Goal: Information Seeking & Learning: Learn about a topic

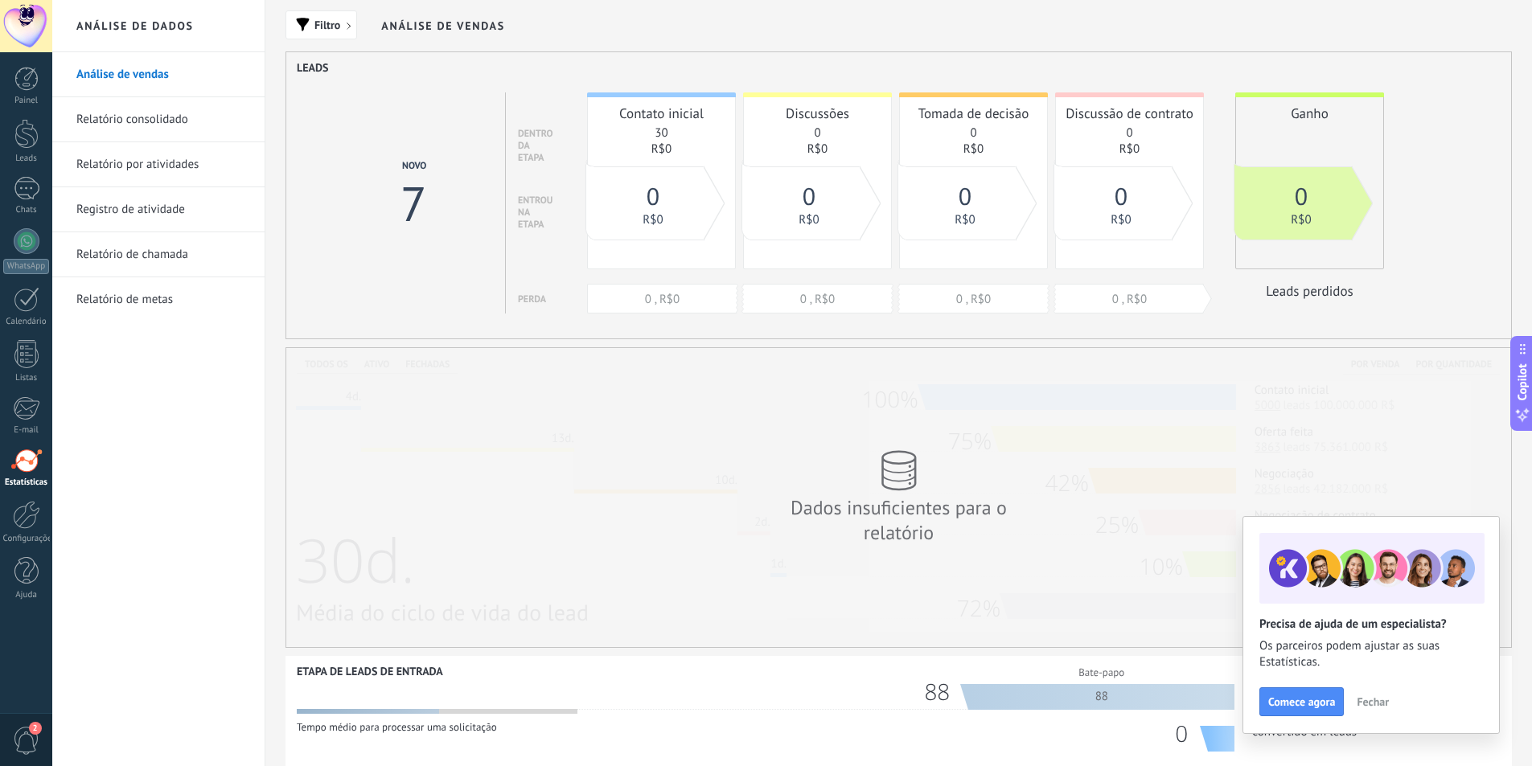
click at [142, 113] on link "Relatório consolidado" at bounding box center [162, 119] width 172 height 45
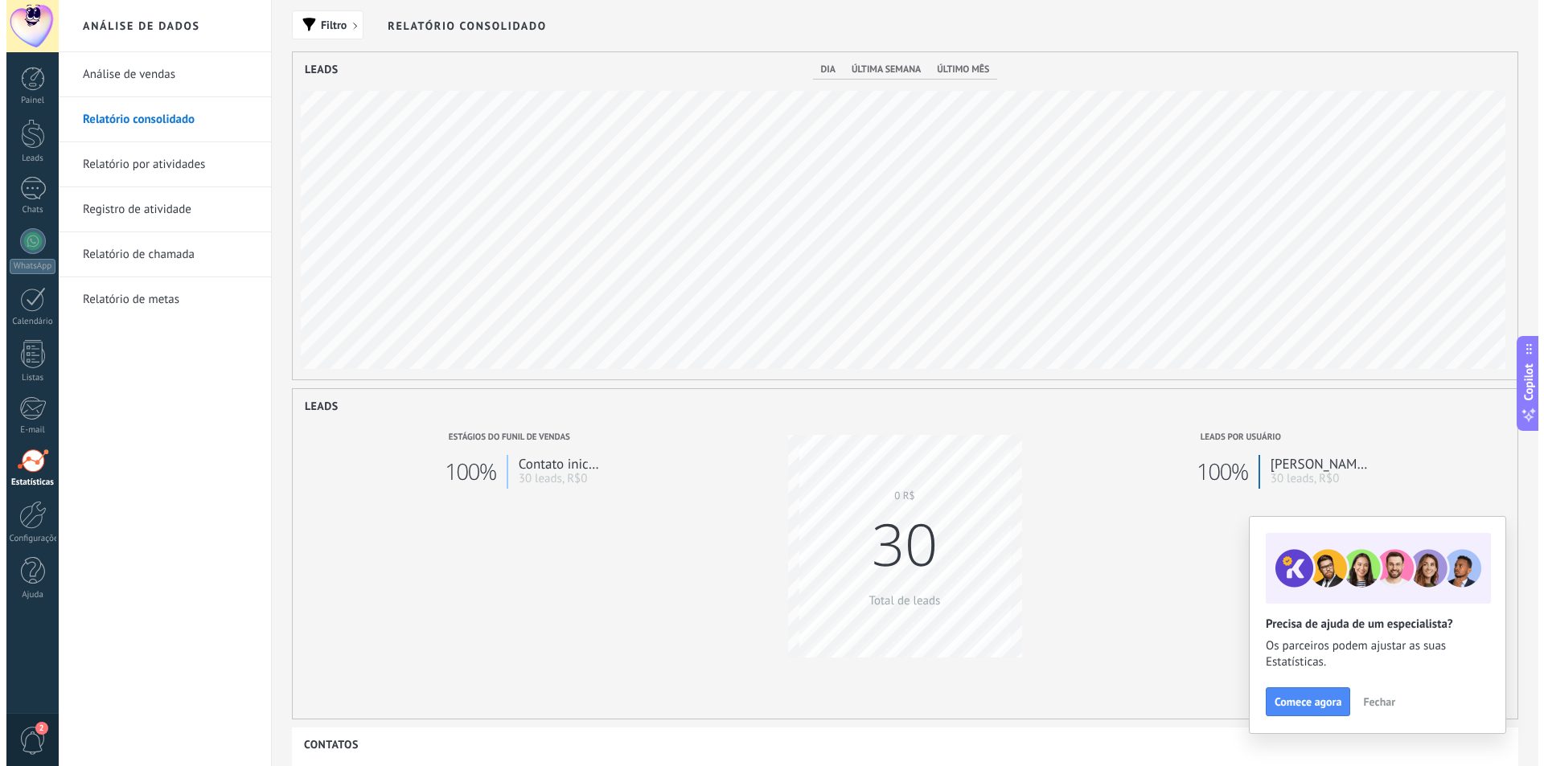
scroll to position [327, 1225]
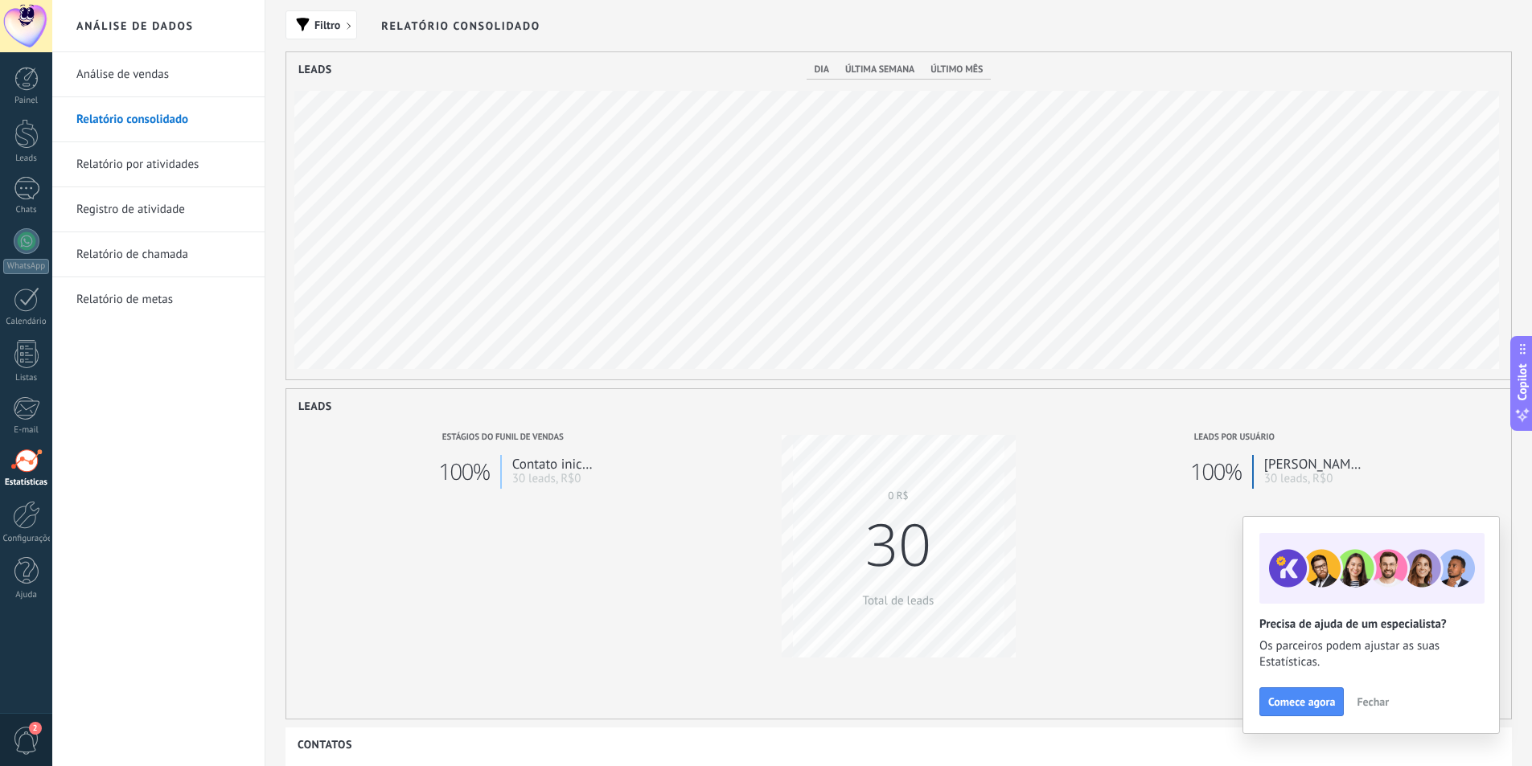
click at [126, 164] on link "Relatório por atividades" at bounding box center [162, 164] width 172 height 45
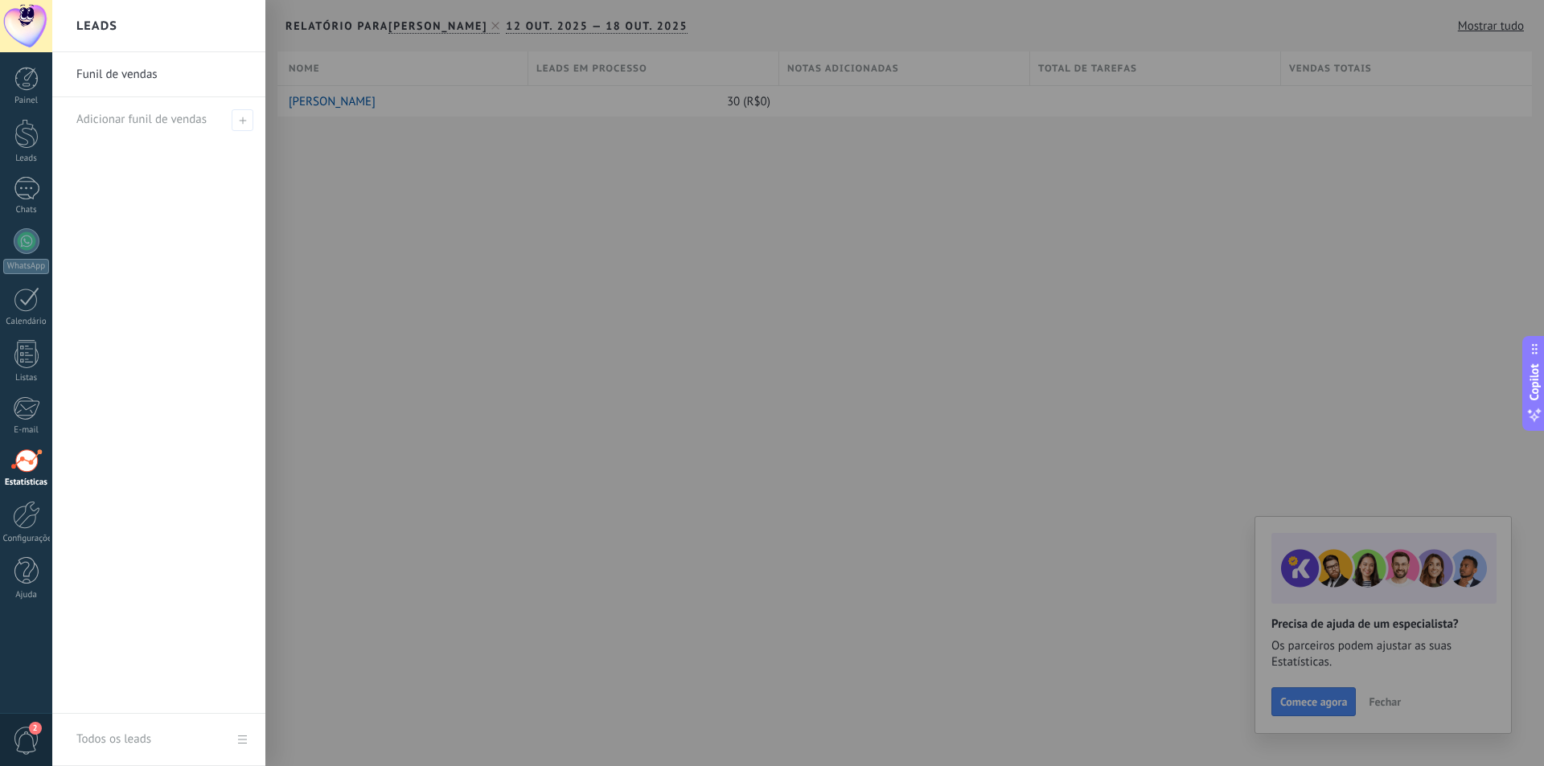
click at [125, 68] on link "Funil de vendas" at bounding box center [162, 74] width 173 height 45
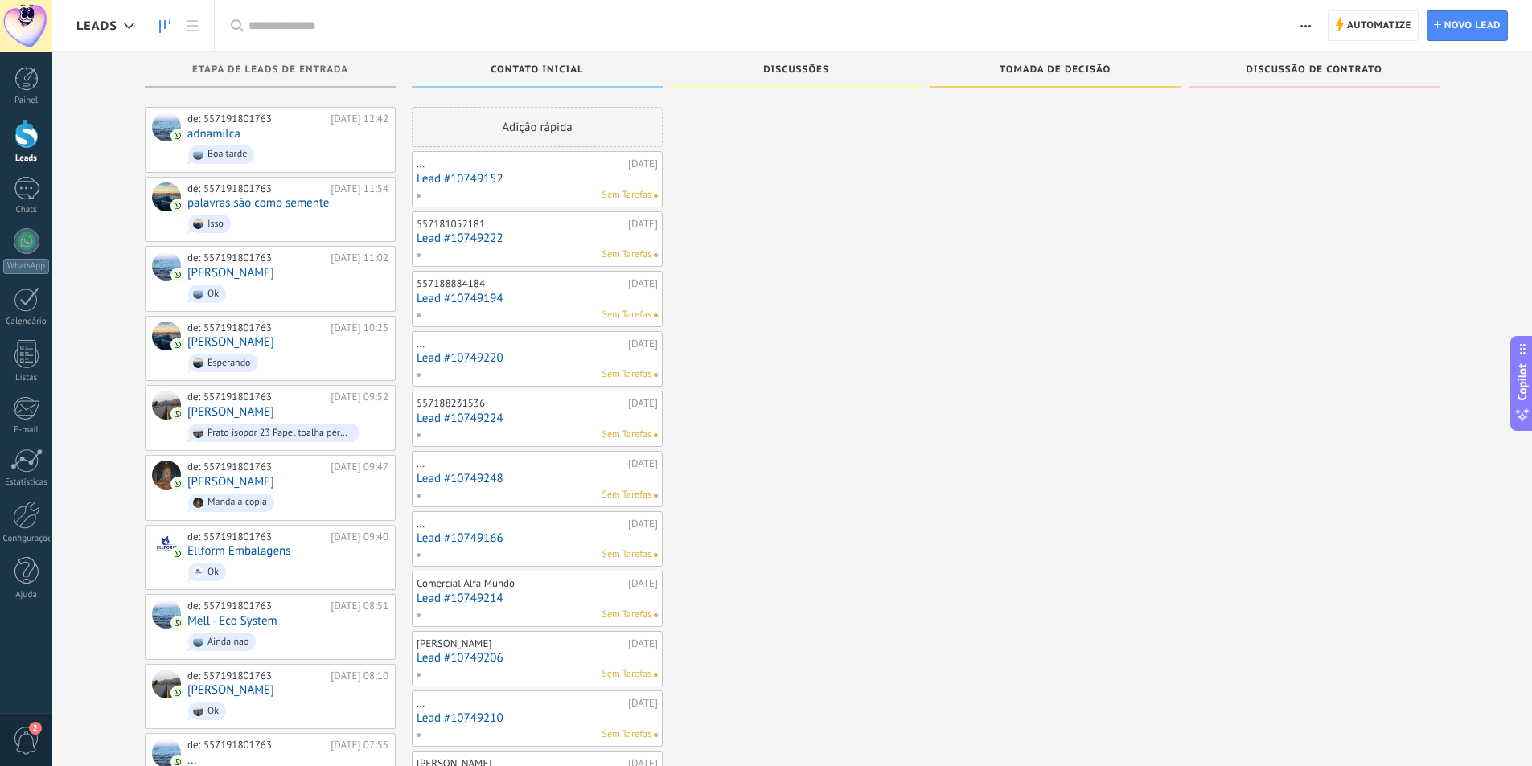
click at [122, 295] on div "Etapa de leads de entrada de: 557191801763 [DATE] 12:42 adnamilca Boa tarde de:…" at bounding box center [803, 773] width 1455 height 1443
click at [224, 155] on div "Boa tarde" at bounding box center [226, 154] width 39 height 11
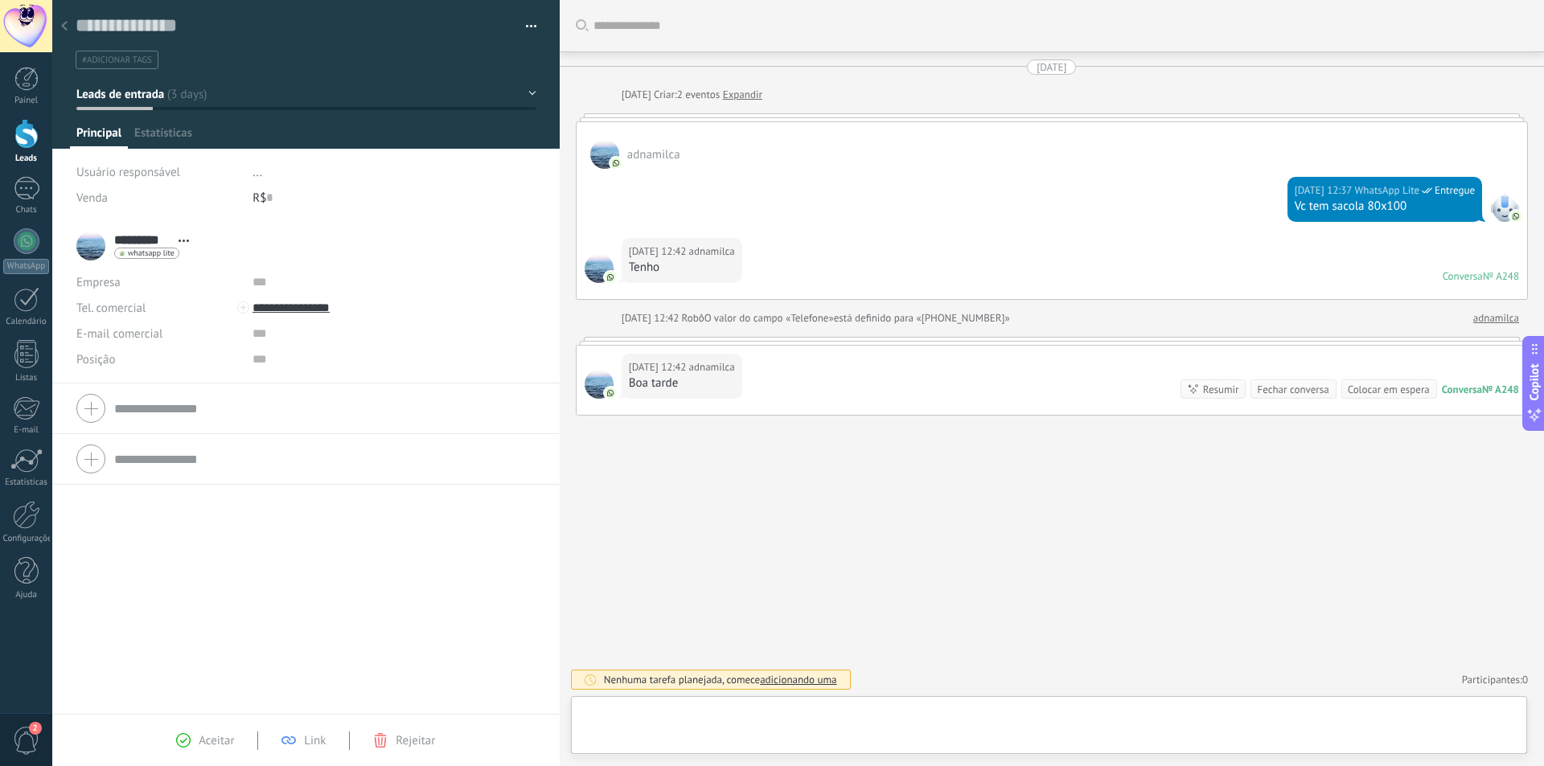
scroll to position [24, 0]
click at [620, 710] on div "Bate-papo" at bounding box center [610, 712] width 53 height 14
click at [1209, 386] on div "Resumir" at bounding box center [1221, 389] width 36 height 15
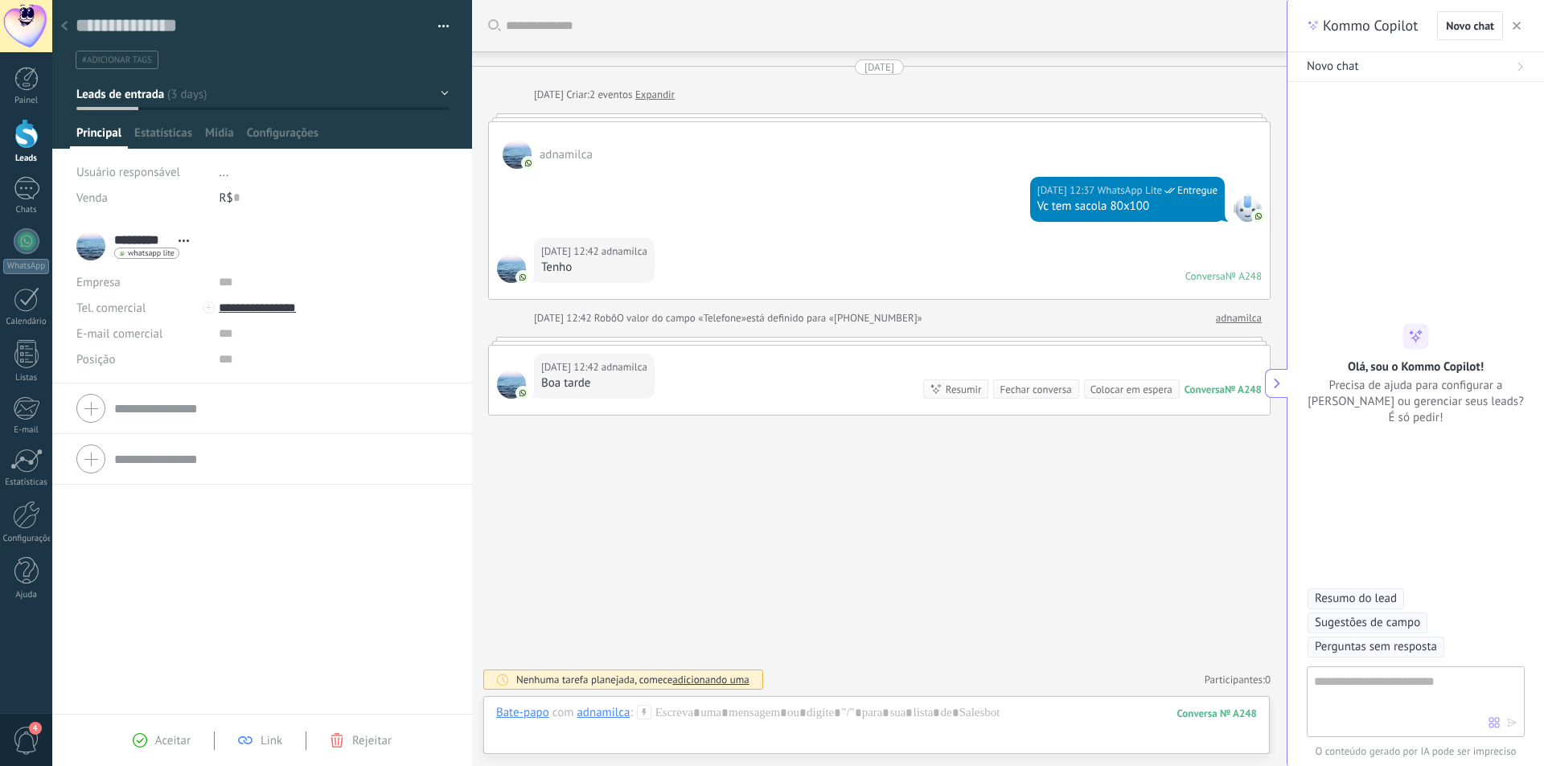
type textarea "**********"
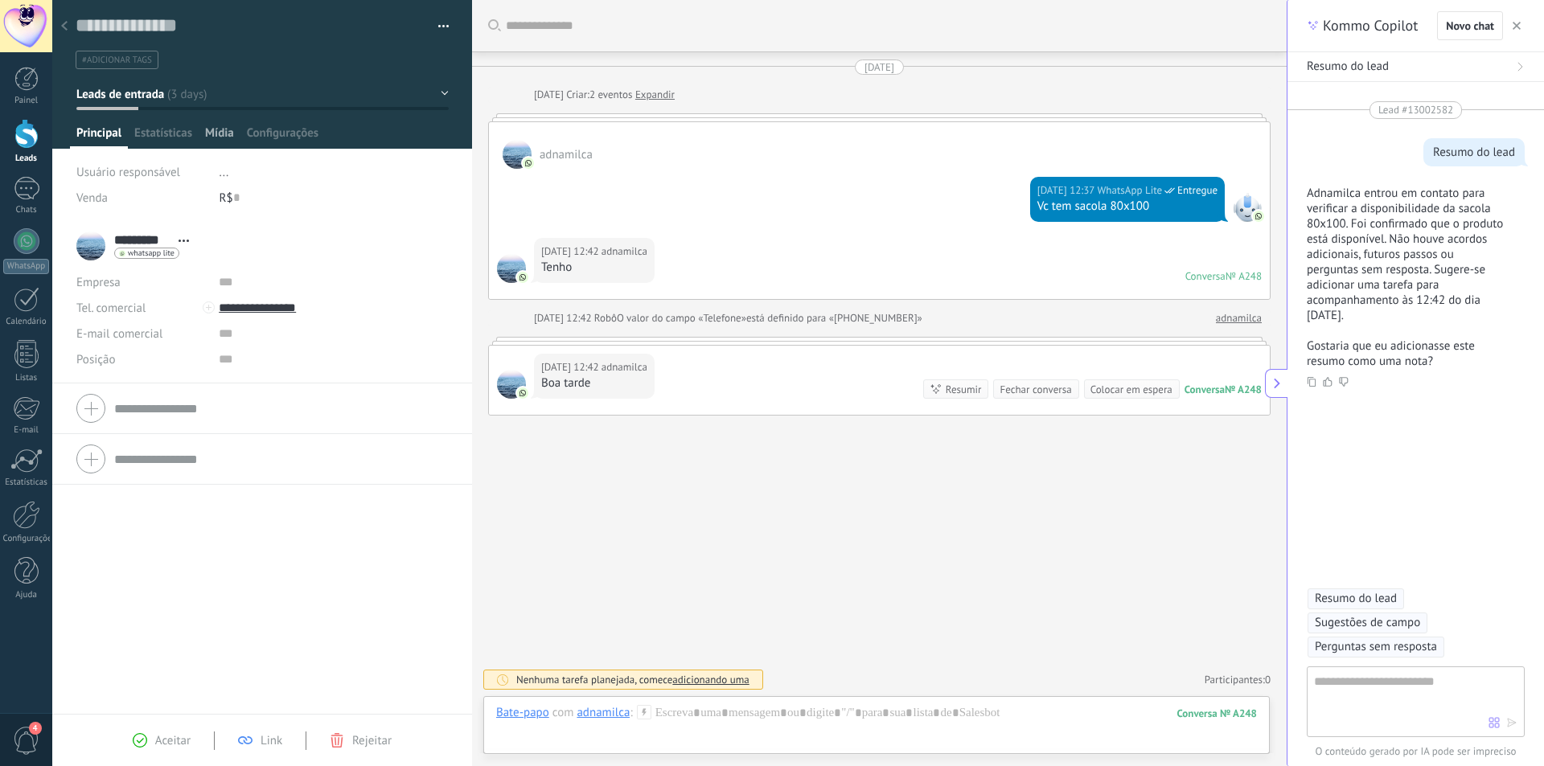
click at [220, 131] on span "Mídia" at bounding box center [219, 136] width 29 height 23
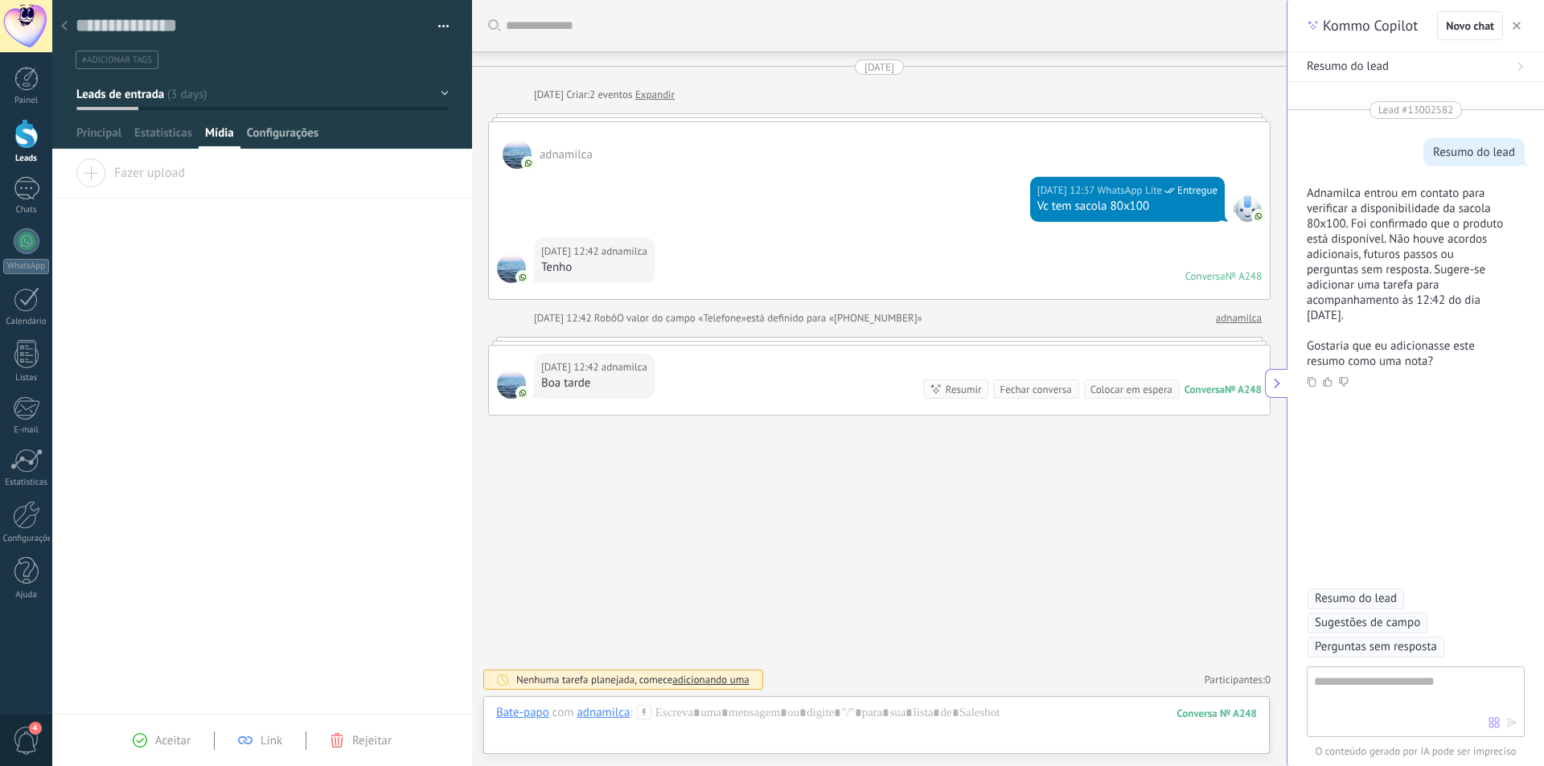
click at [293, 129] on span "Configurações" at bounding box center [283, 136] width 72 height 23
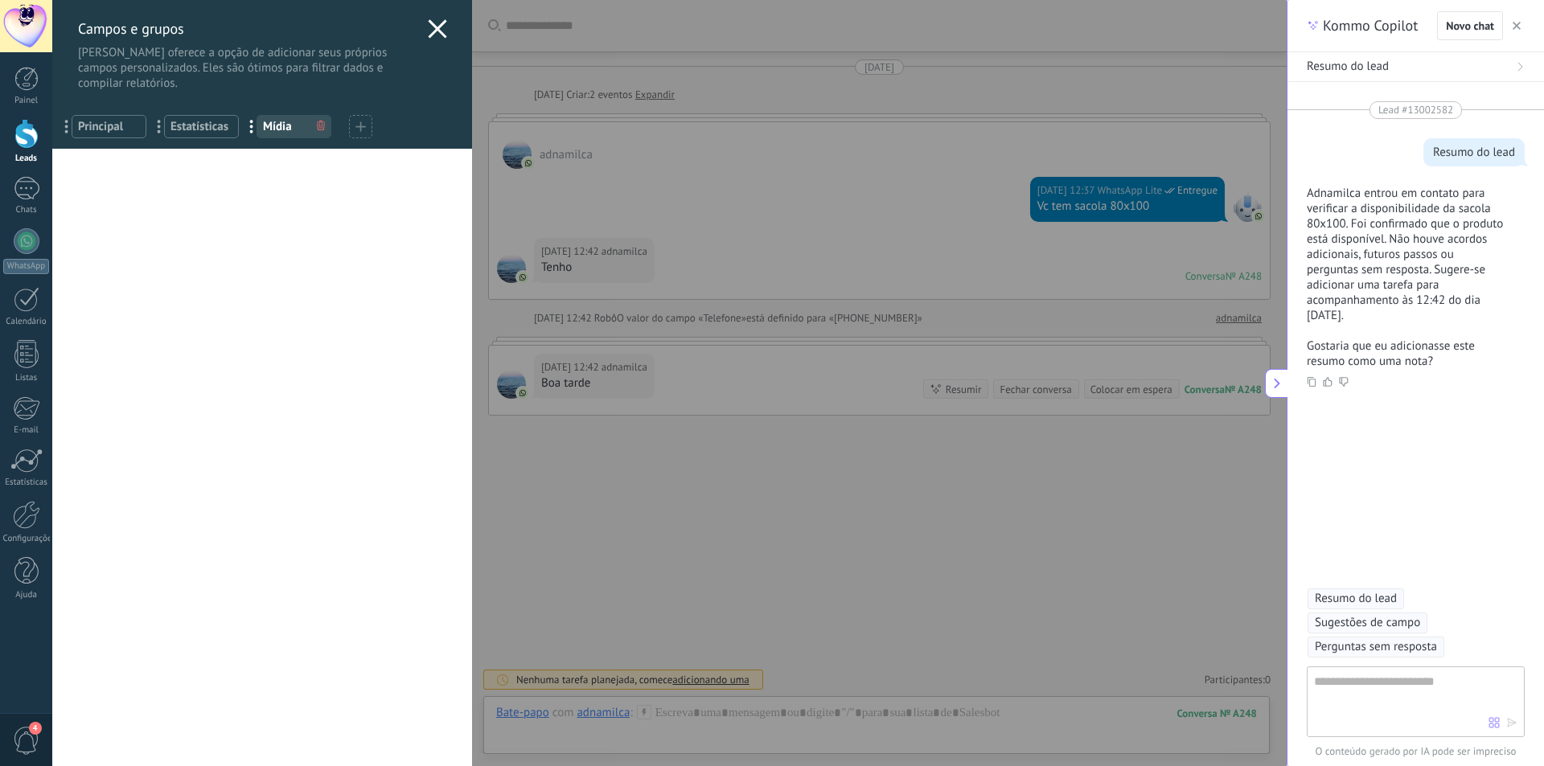
click at [433, 18] on div "[PERSON_NAME] e grupos Kommo oferece a opção de adicionar seus próprios campos …" at bounding box center [262, 45] width 420 height 91
click at [434, 23] on icon at bounding box center [437, 28] width 19 height 19
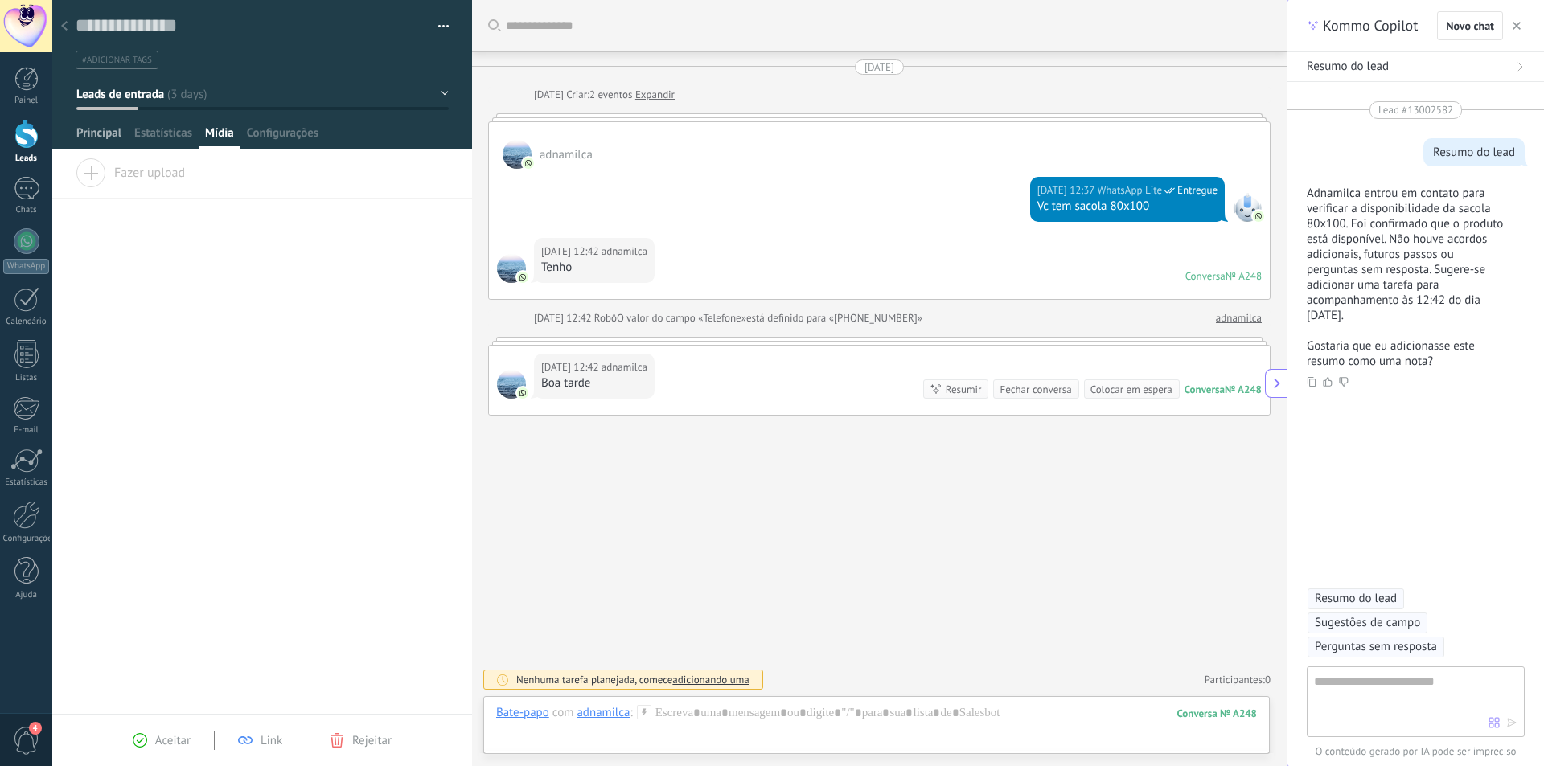
click at [98, 130] on span "Principal" at bounding box center [98, 136] width 45 height 23
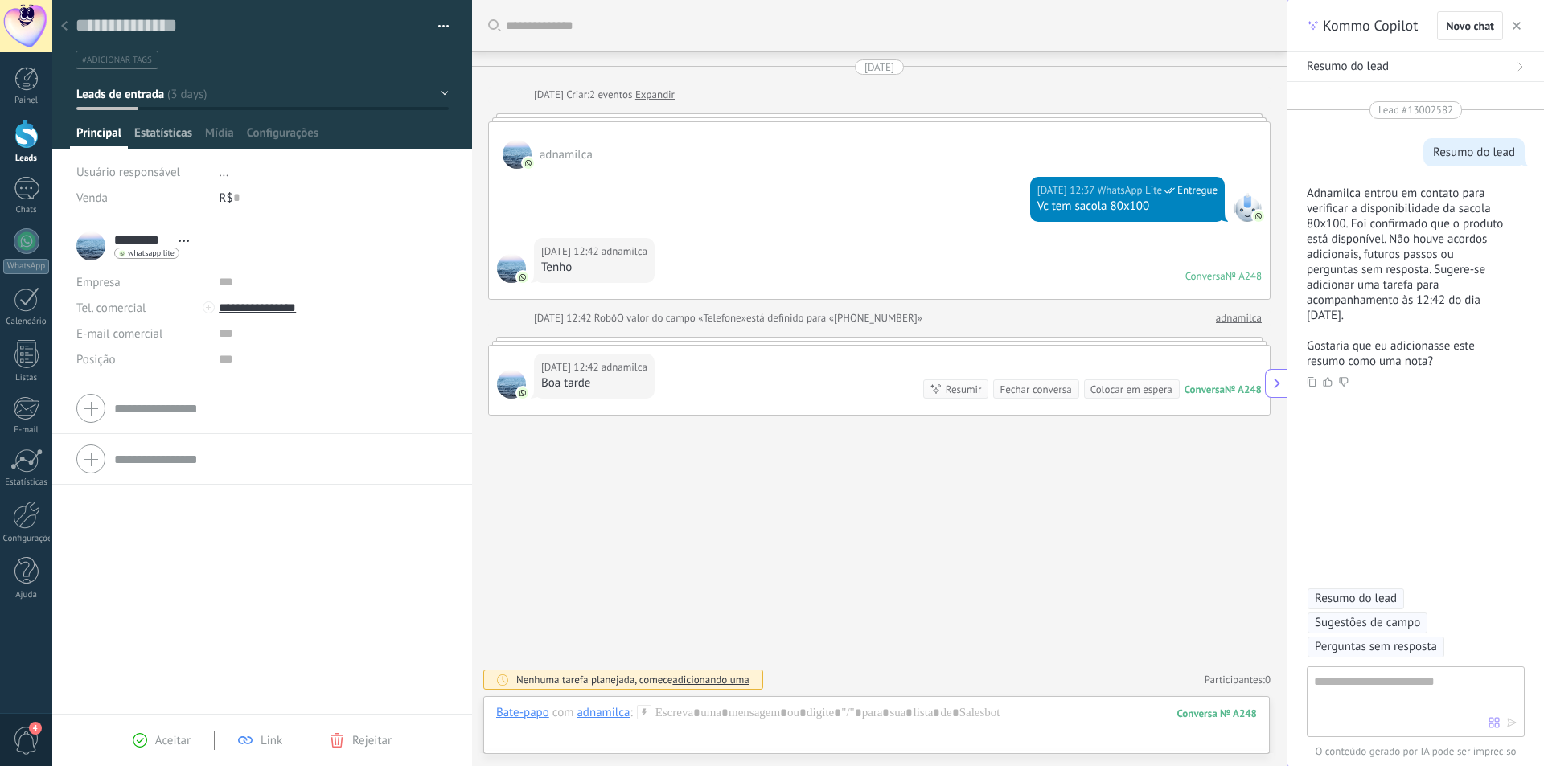
click at [155, 129] on span "Estatísticas" at bounding box center [163, 136] width 58 height 23
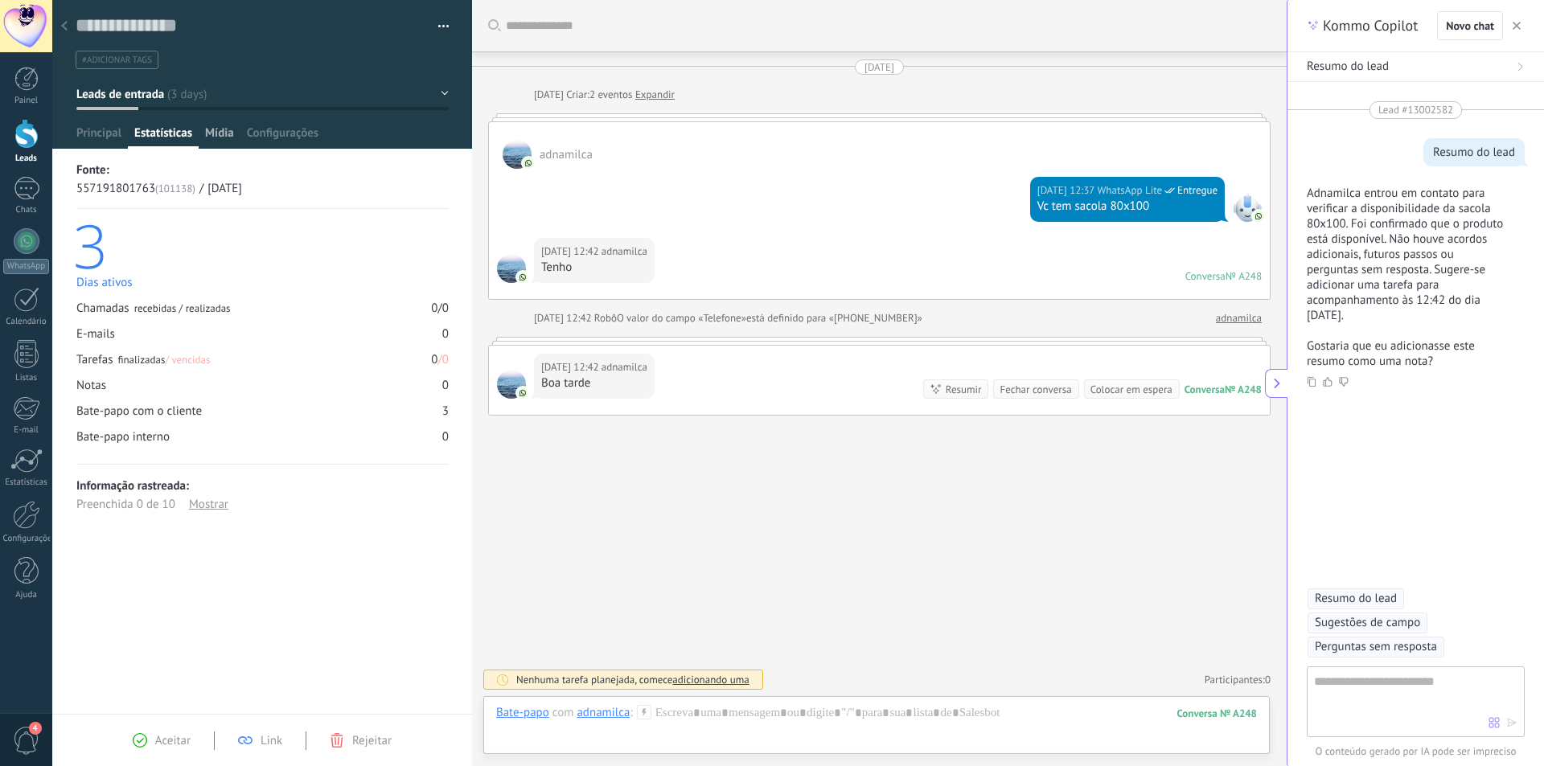
click at [216, 135] on span "Mídia" at bounding box center [219, 136] width 29 height 23
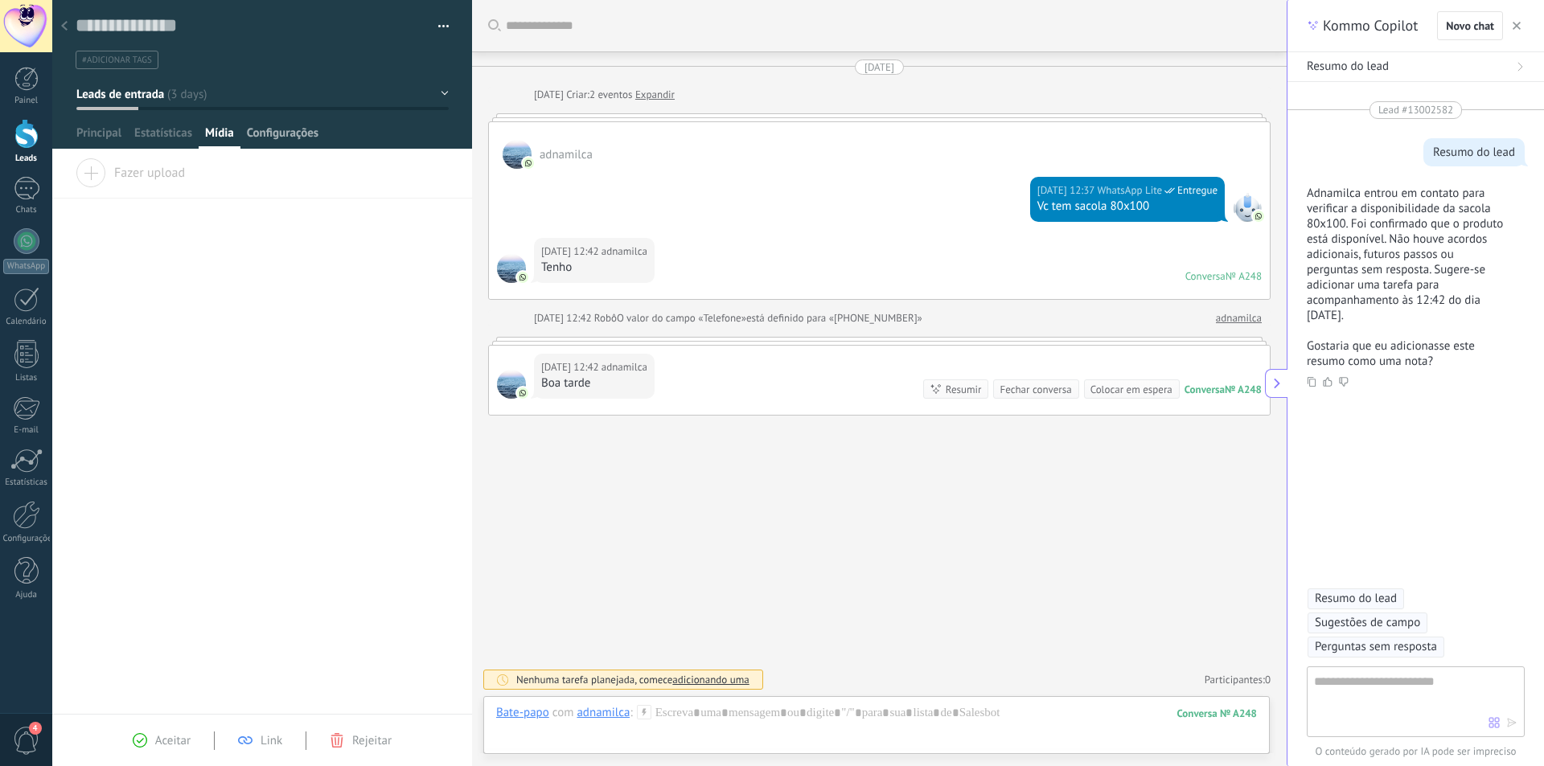
click at [278, 132] on span "Configurações" at bounding box center [283, 136] width 72 height 23
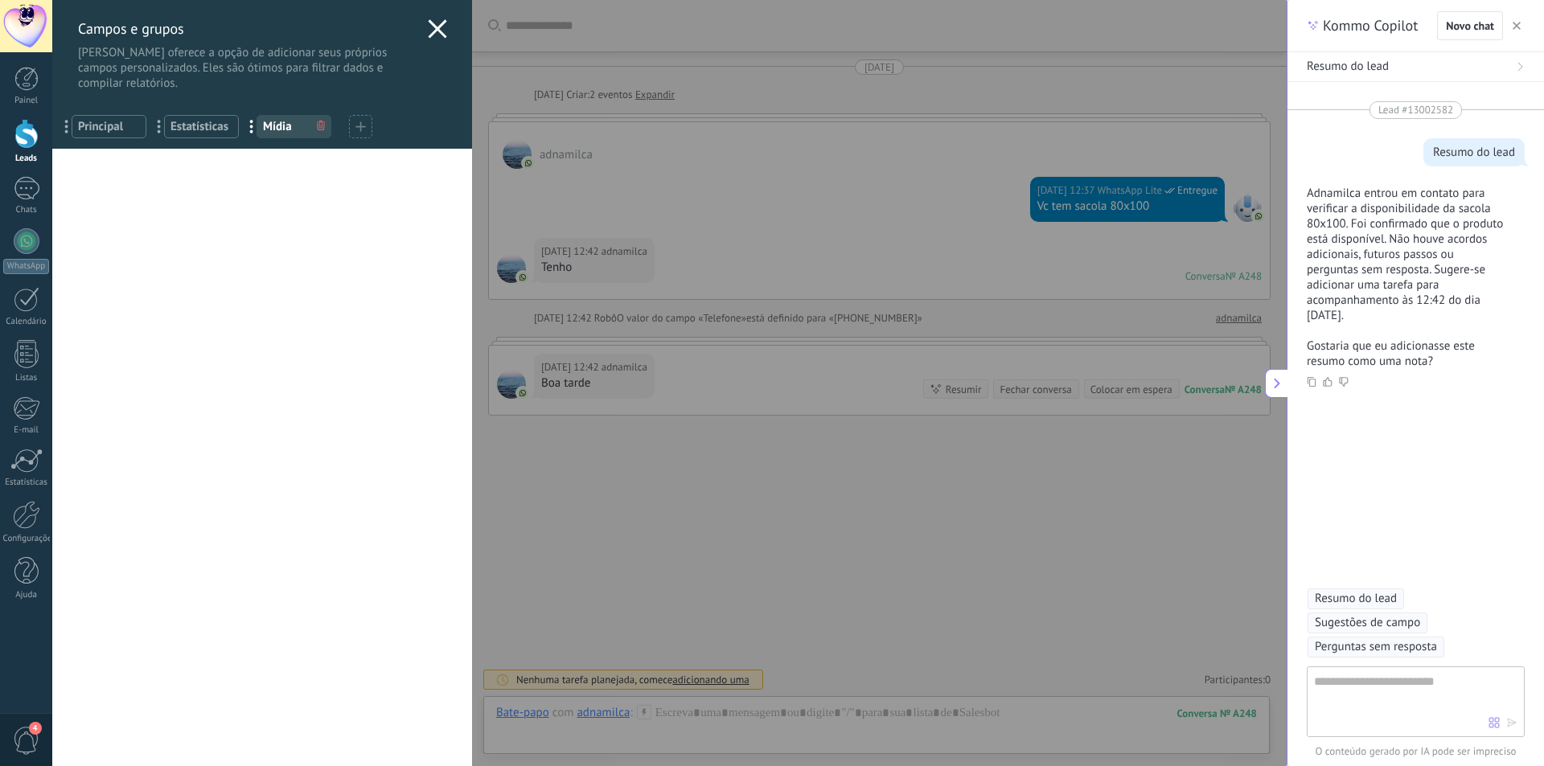
click at [428, 22] on icon at bounding box center [437, 28] width 19 height 19
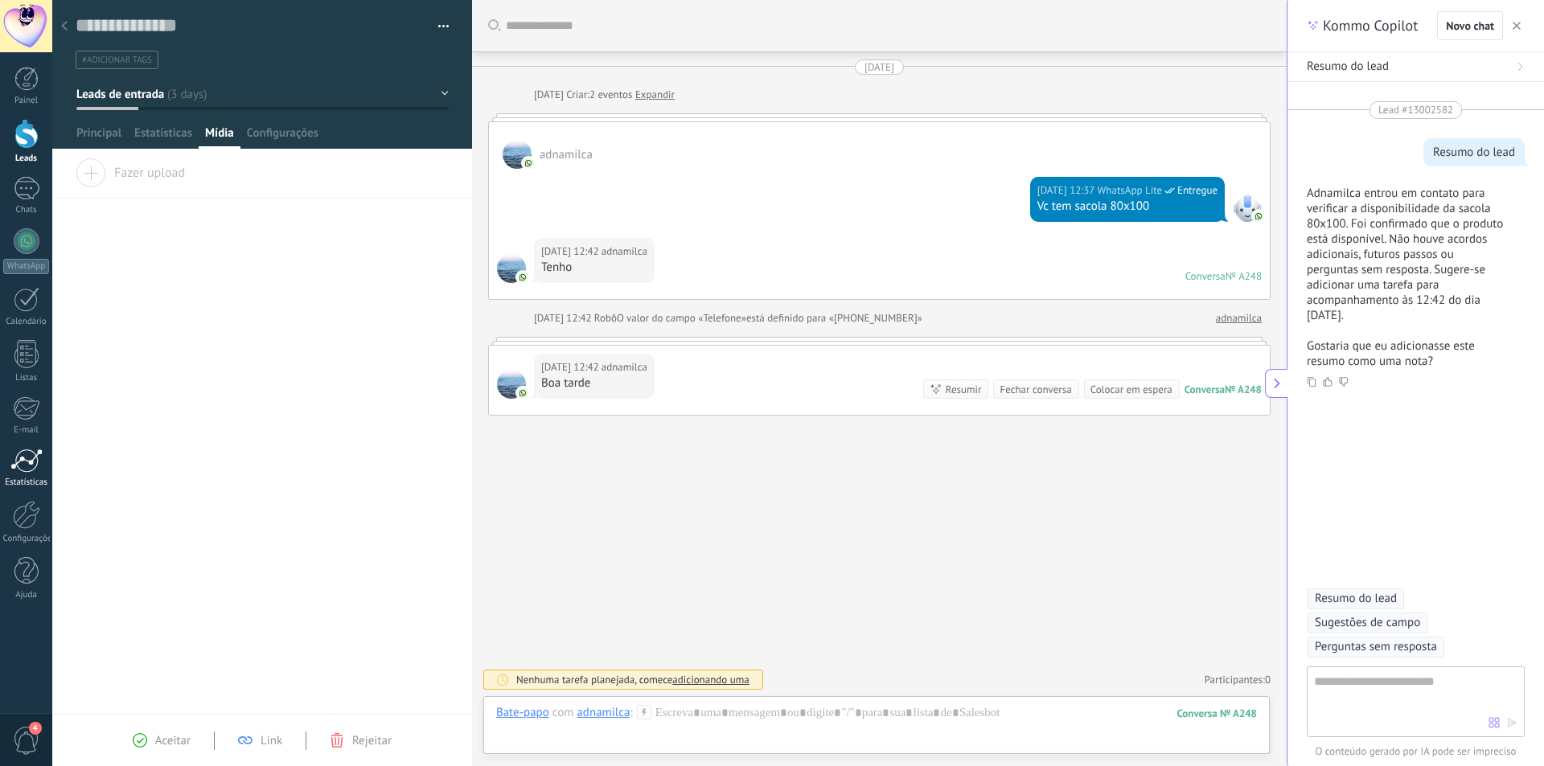
click at [23, 462] on div at bounding box center [26, 461] width 32 height 24
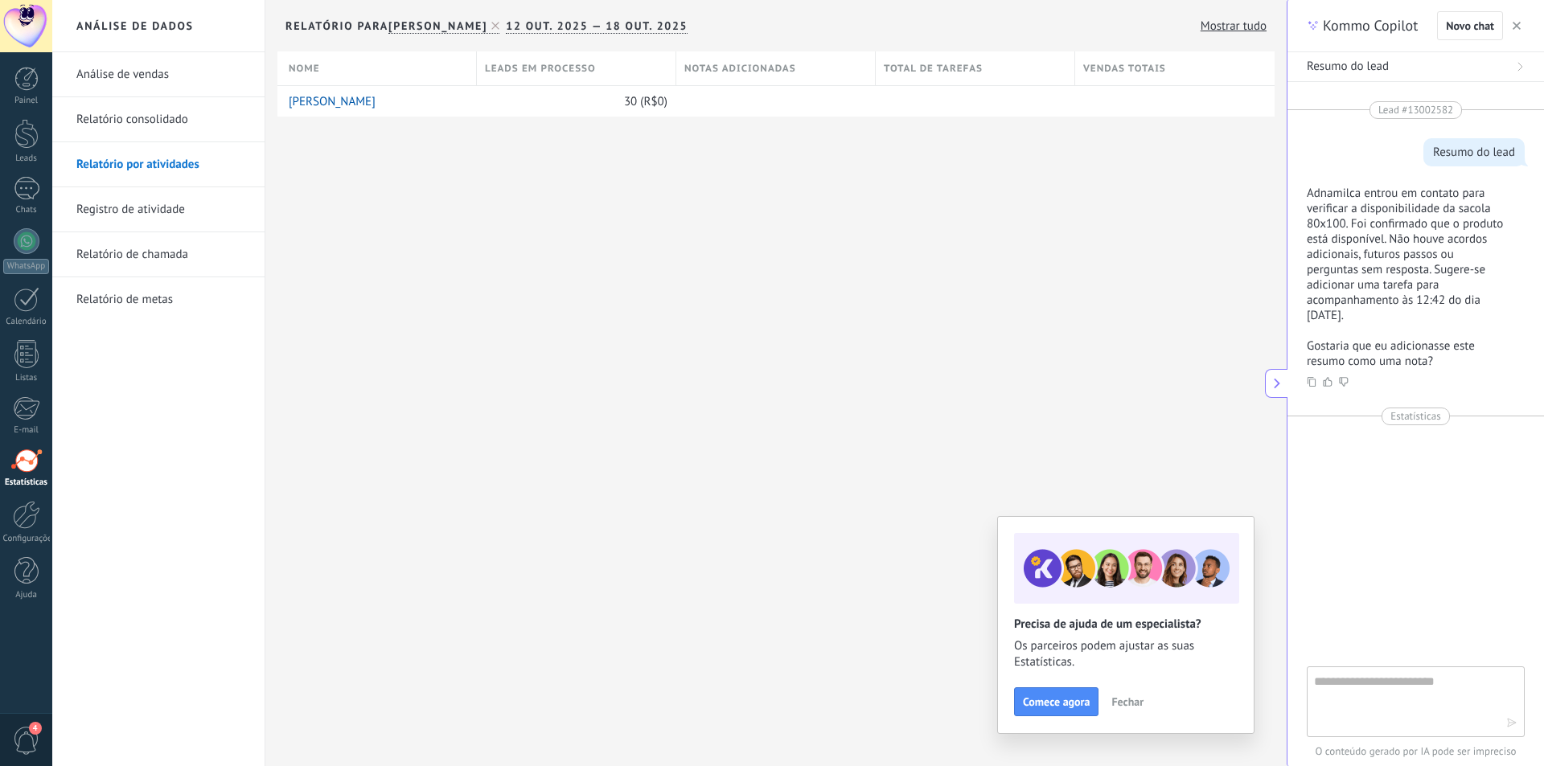
click at [1129, 700] on span "Fechar" at bounding box center [1127, 701] width 32 height 11
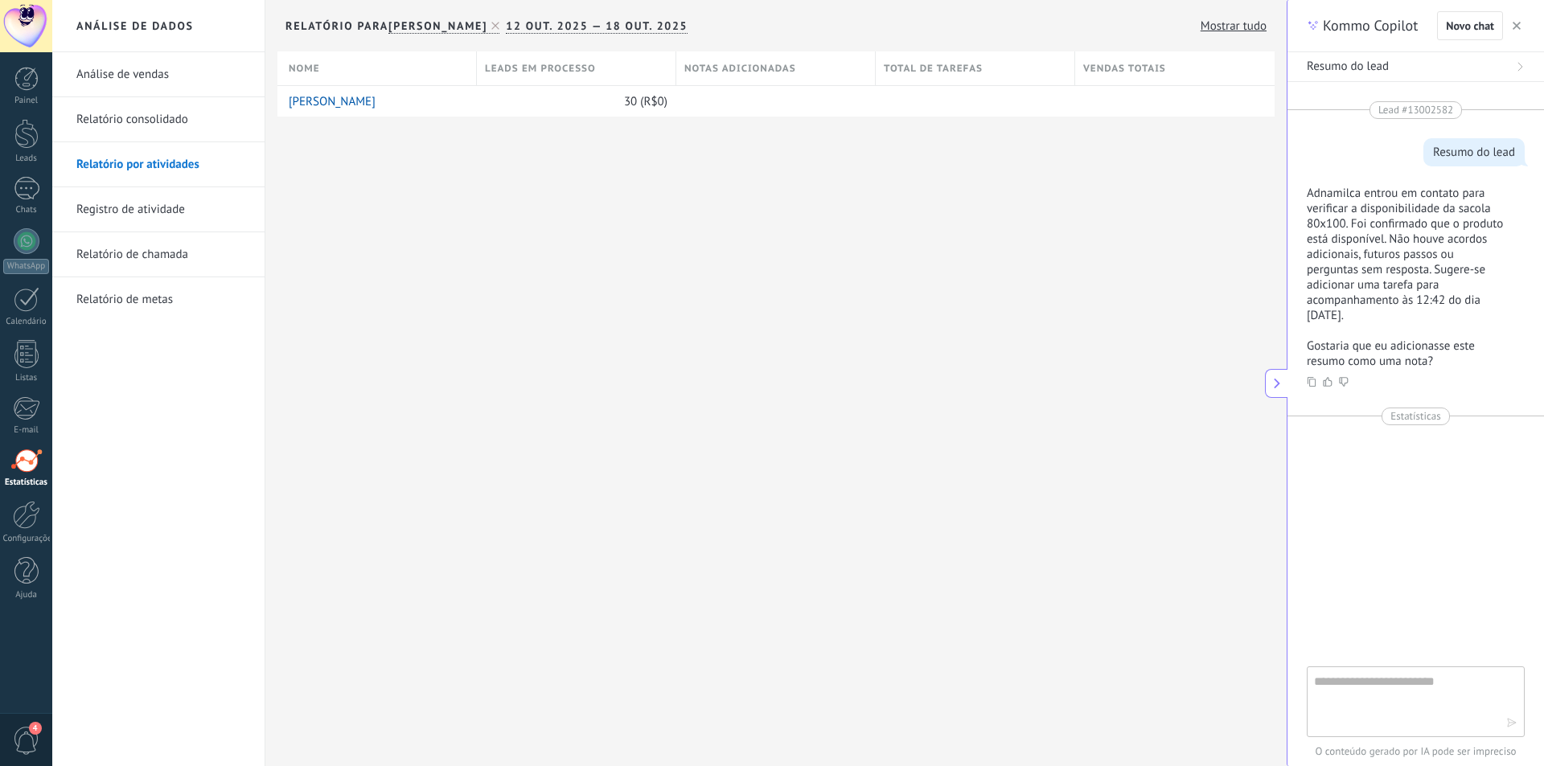
click at [140, 298] on link "Relatório de metas" at bounding box center [162, 299] width 172 height 45
